Goal: Information Seeking & Learning: Learn about a topic

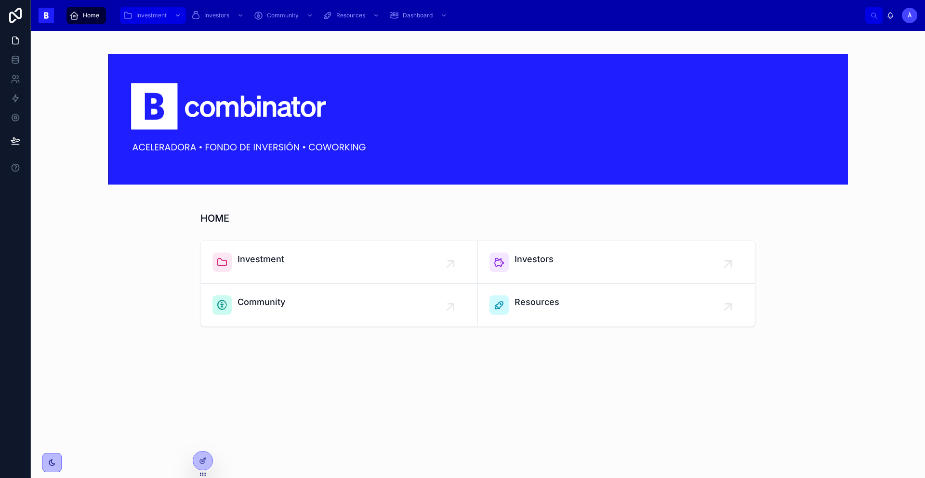
click at [155, 18] on span "Investment" at bounding box center [151, 16] width 30 height 8
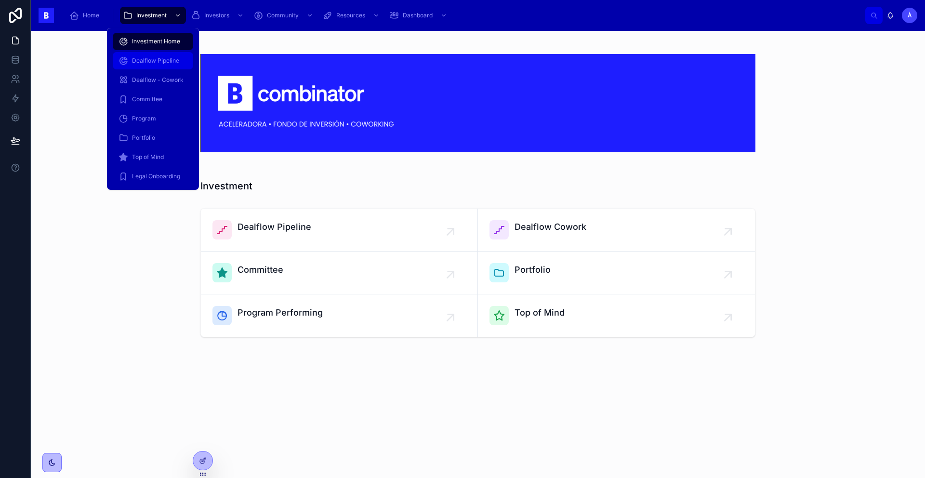
click at [155, 58] on span "Dealflow Pipeline" at bounding box center [155, 61] width 47 height 8
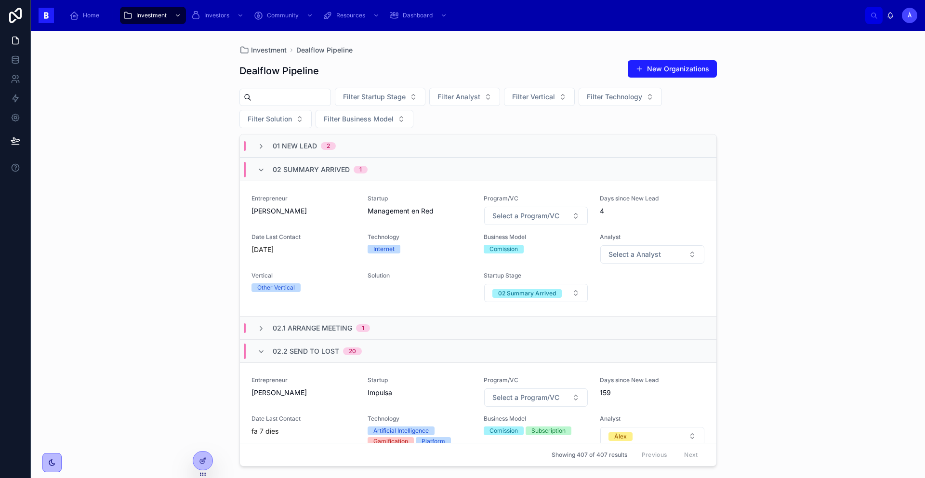
click at [276, 168] on span "02 Summary Arrived" at bounding box center [311, 170] width 77 height 10
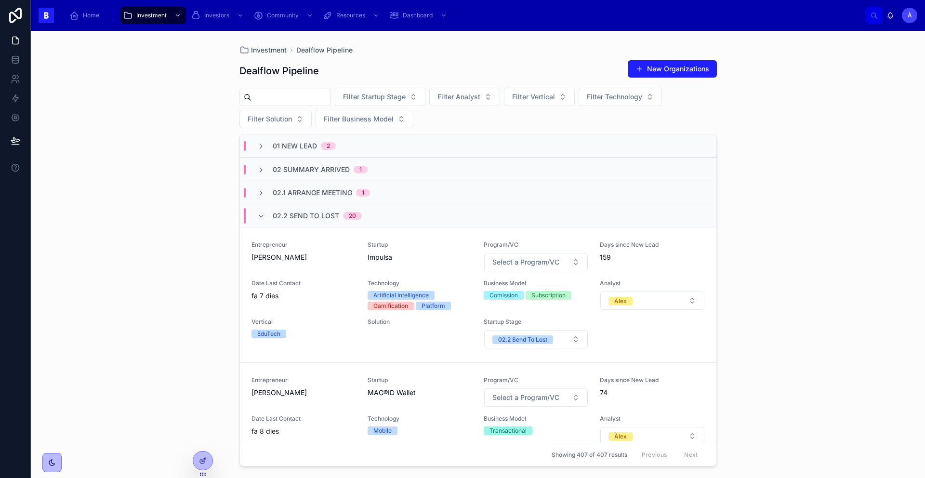
click at [281, 218] on span "02.2 Send To Lost" at bounding box center [306, 216] width 67 height 10
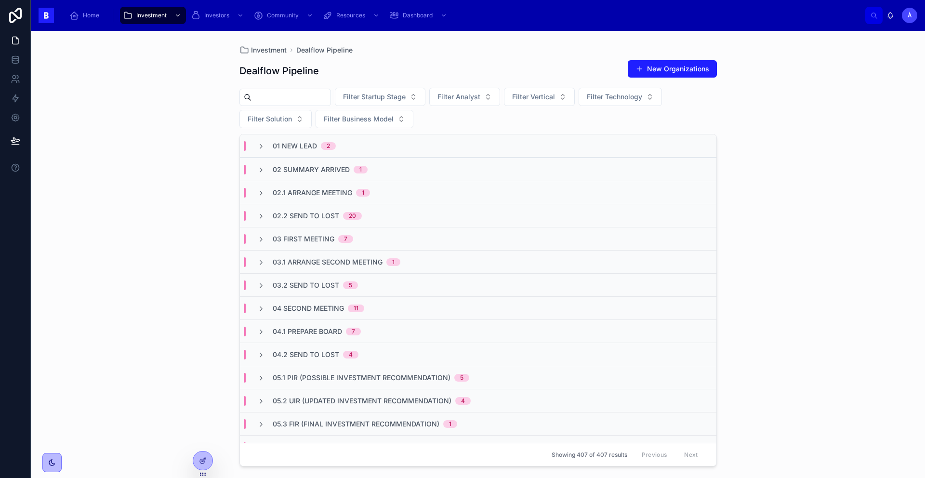
click at [292, 194] on span "02.1 Arrange Meeting" at bounding box center [313, 193] width 80 height 10
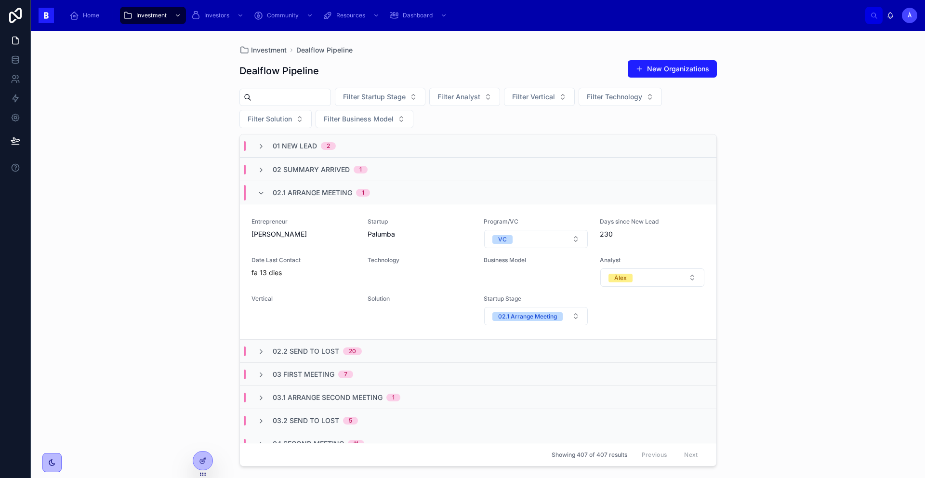
click at [292, 194] on span "02.1 Arrange Meeting" at bounding box center [313, 193] width 80 height 10
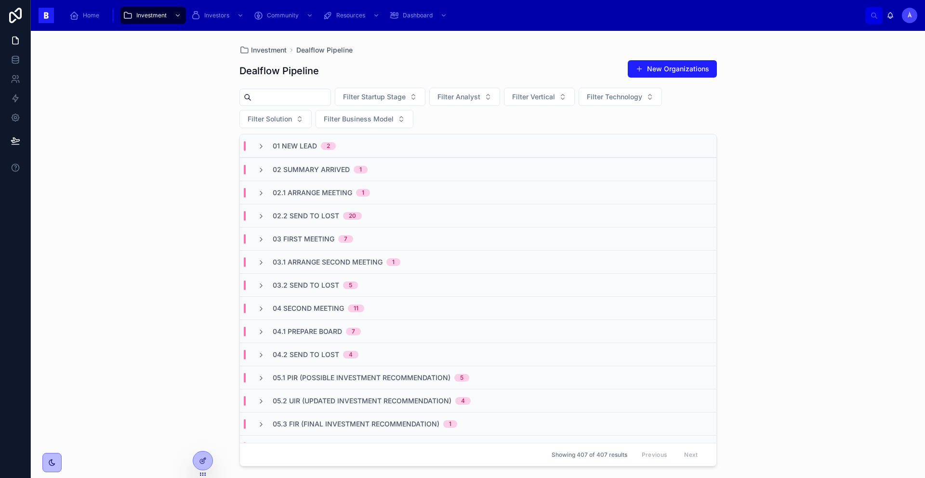
click at [334, 168] on span "02 Summary Arrived" at bounding box center [311, 170] width 77 height 10
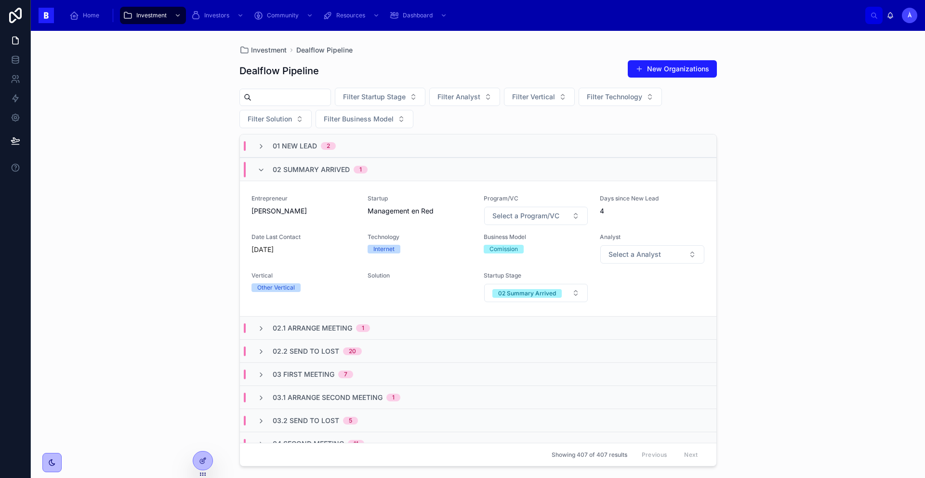
click at [333, 168] on span "02 Summary Arrived" at bounding box center [311, 170] width 77 height 10
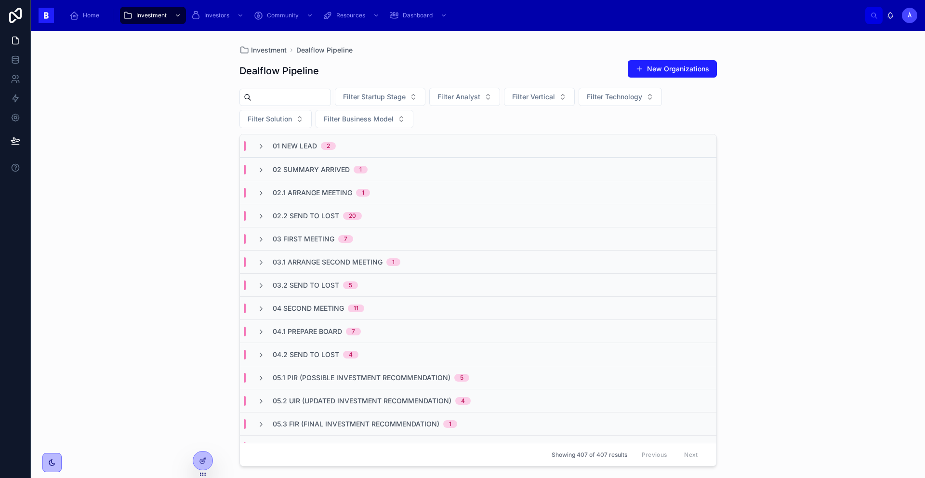
click at [315, 150] on span "01 New Lead" at bounding box center [295, 146] width 44 height 10
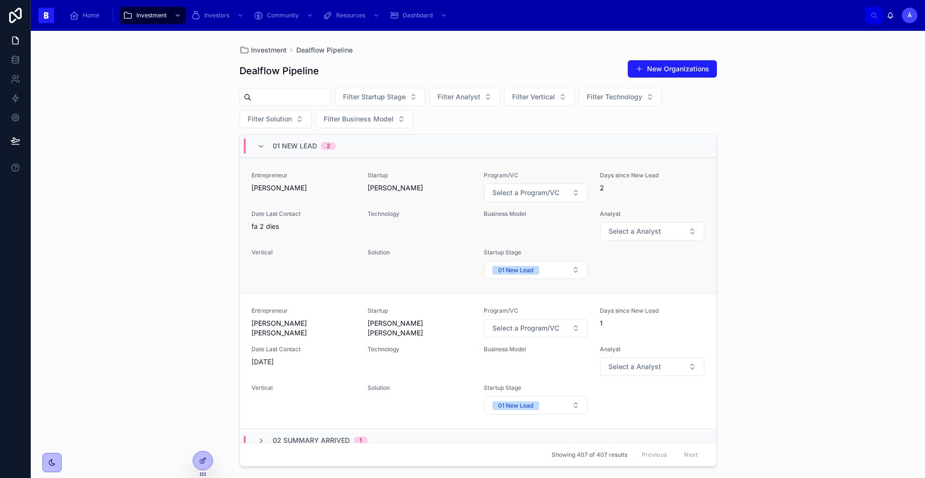
click at [296, 197] on div "Entrepreneur [PERSON_NAME]" at bounding box center [304, 187] width 105 height 31
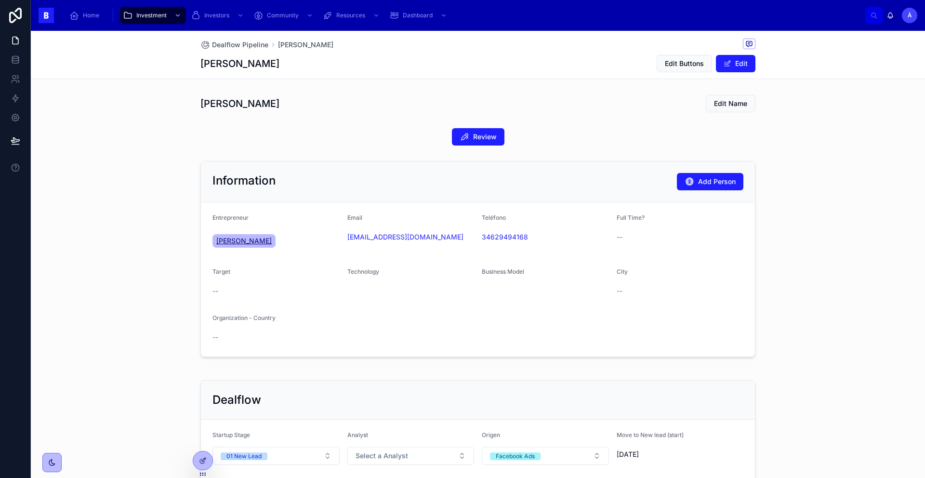
drag, startPoint x: 269, startPoint y: 252, endPoint x: 209, endPoint y: 240, distance: 61.0
click at [213, 240] on div "[PERSON_NAME]" at bounding box center [276, 240] width 127 height 23
copy span "[PERSON_NAME]"
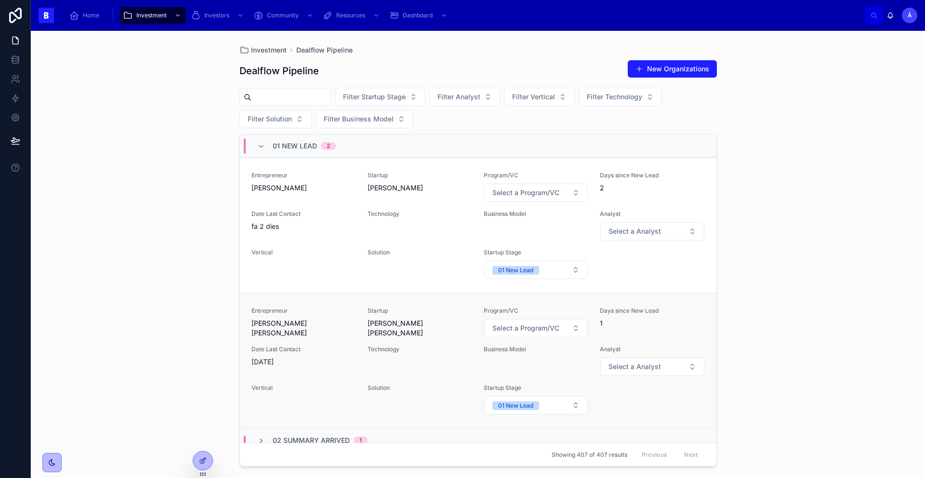
click at [317, 313] on span "Entrepreneur" at bounding box center [304, 311] width 105 height 8
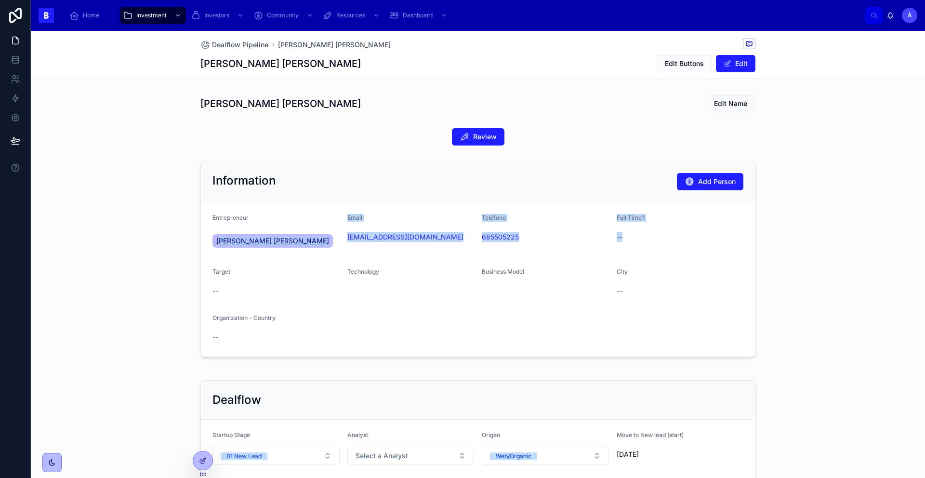
drag, startPoint x: 294, startPoint y: 264, endPoint x: 215, endPoint y: 245, distance: 80.4
click at [215, 245] on form "Entrepreneur [PERSON_NAME] [PERSON_NAME] Email [EMAIL_ADDRESS][DOMAIN_NAME] Tel…" at bounding box center [478, 279] width 554 height 154
click at [277, 260] on form "Entrepreneur [PERSON_NAME] [PERSON_NAME] Email [EMAIL_ADDRESS][DOMAIN_NAME] Tel…" at bounding box center [478, 279] width 554 height 154
drag, startPoint x: 277, startPoint y: 253, endPoint x: 211, endPoint y: 241, distance: 67.0
click at [211, 241] on form "Entrepreneur [PERSON_NAME] [PERSON_NAME] Email [EMAIL_ADDRESS][DOMAIN_NAME] Tel…" at bounding box center [478, 279] width 554 height 154
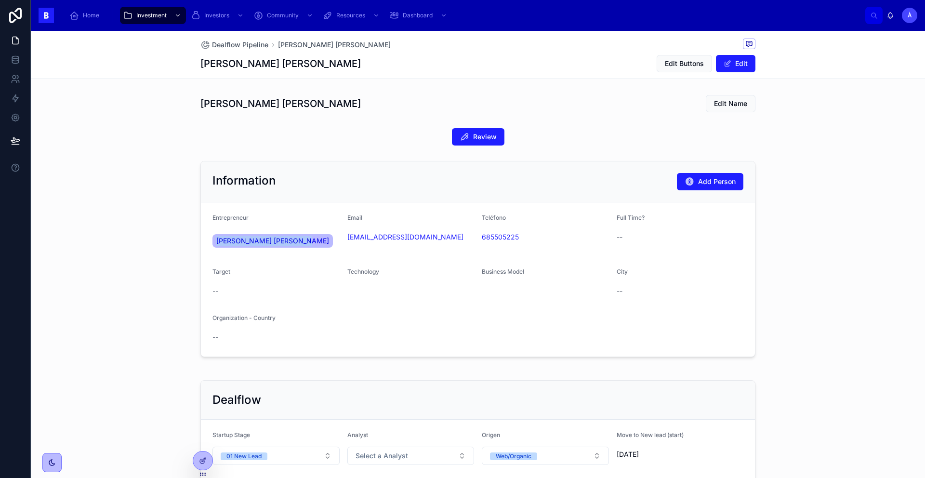
copy span "[PERSON_NAME] [PERSON_NAME]"
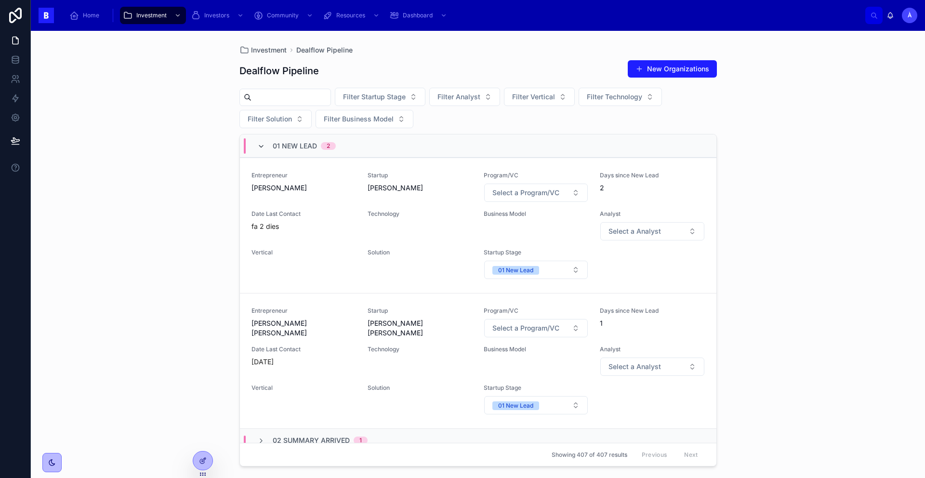
click at [258, 146] on icon at bounding box center [261, 147] width 8 height 8
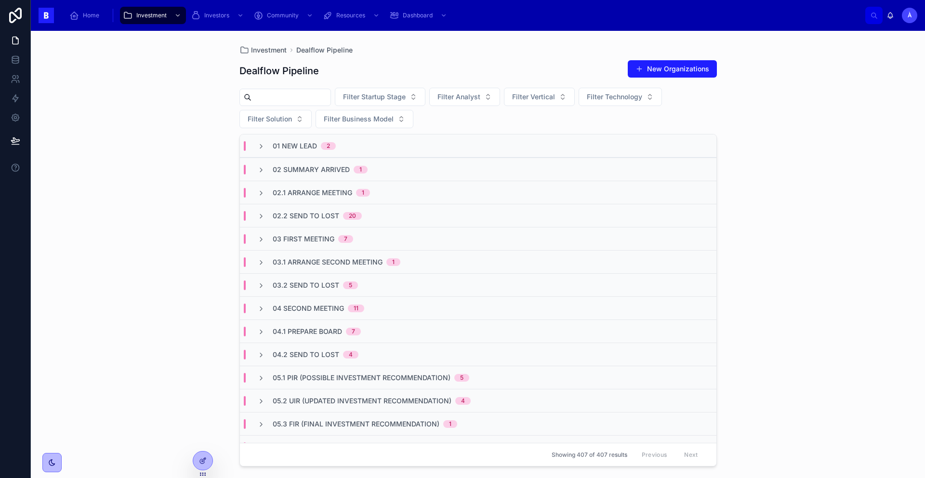
click at [285, 263] on span "03.1 Arrange Second Meeting" at bounding box center [328, 262] width 110 height 10
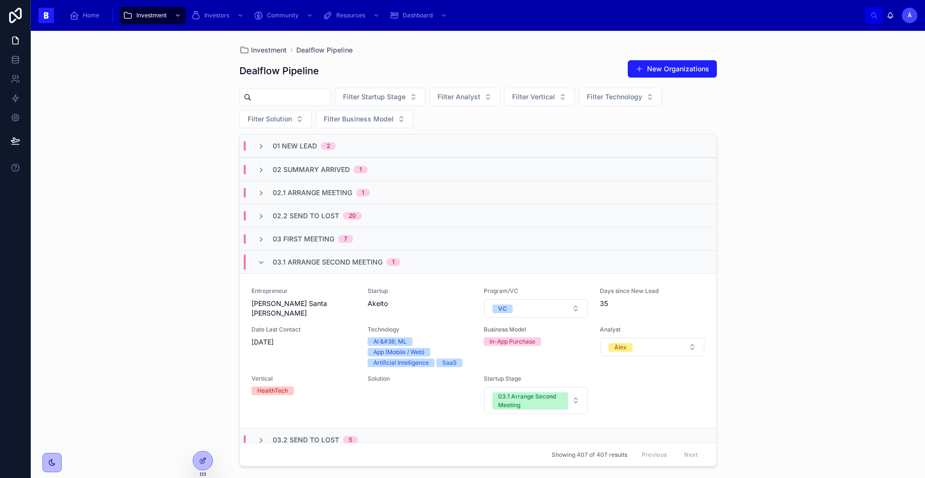
click at [285, 263] on span "03.1 Arrange Second Meeting" at bounding box center [328, 262] width 110 height 10
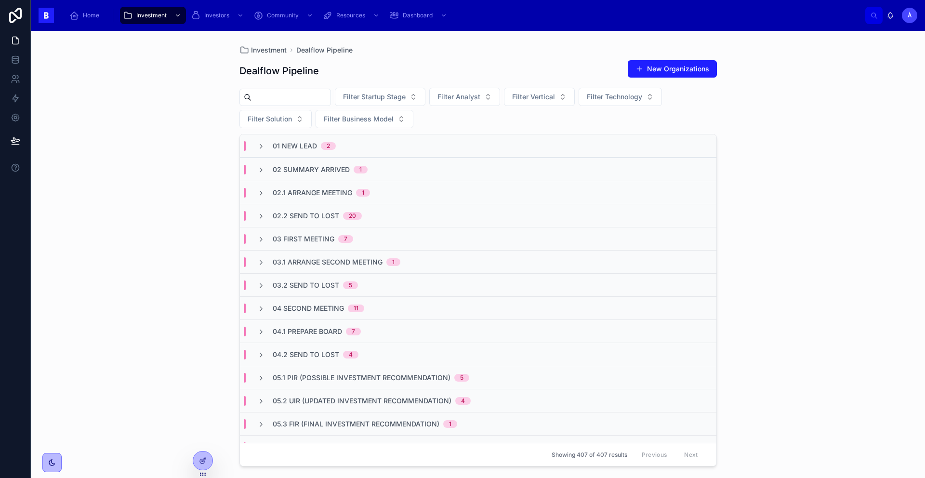
click at [284, 260] on span "03.1 Arrange Second Meeting" at bounding box center [328, 262] width 110 height 10
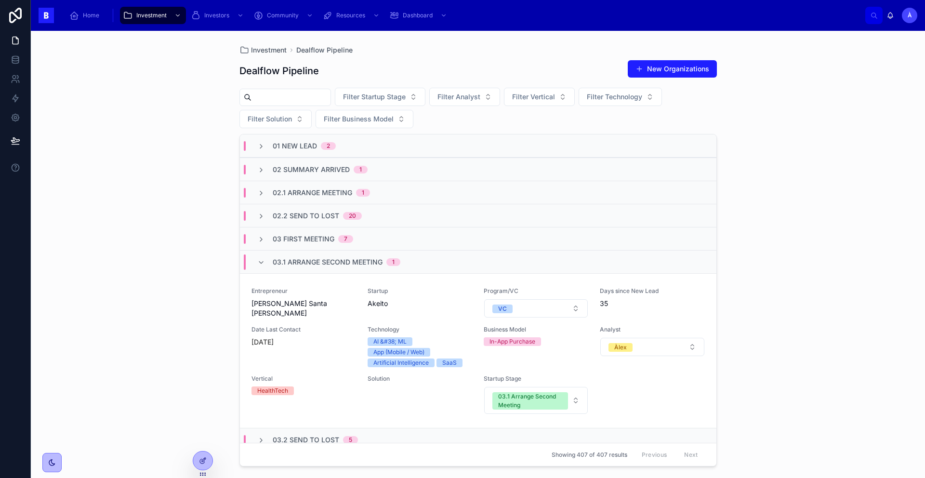
click at [284, 260] on span "03.1 Arrange Second Meeting" at bounding box center [328, 262] width 110 height 10
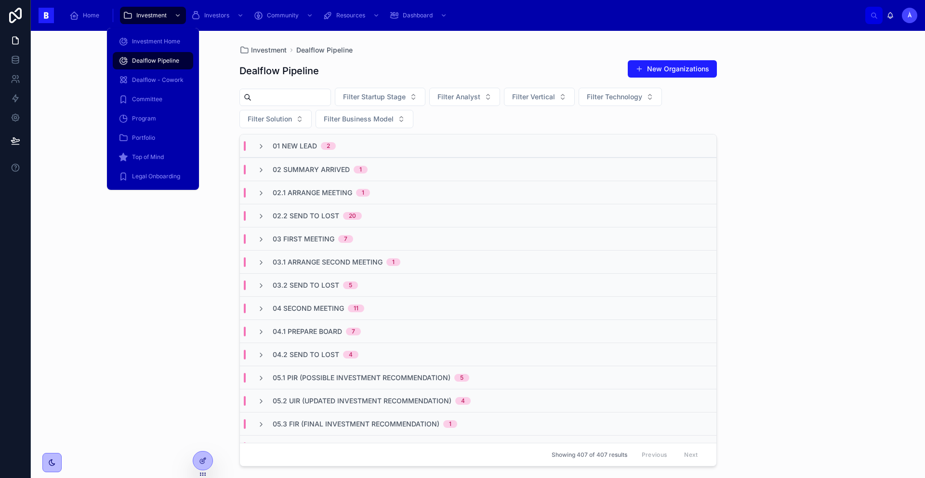
click at [151, 54] on div "Dealflow Pipeline" at bounding box center [153, 60] width 69 height 15
click at [148, 60] on span "Dealflow Pipeline" at bounding box center [155, 61] width 47 height 8
click at [146, 63] on span "Dealflow Pipeline" at bounding box center [155, 61] width 47 height 8
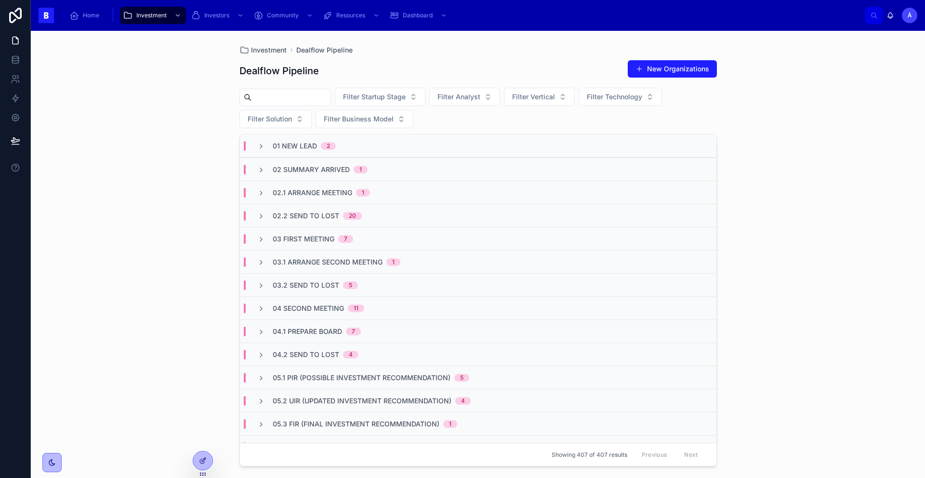
click at [219, 61] on div "Investment Dealflow Pipeline Dealflow Pipeline New Organizations Filter Startup…" at bounding box center [478, 254] width 895 height 447
